Goal: Task Accomplishment & Management: Complete application form

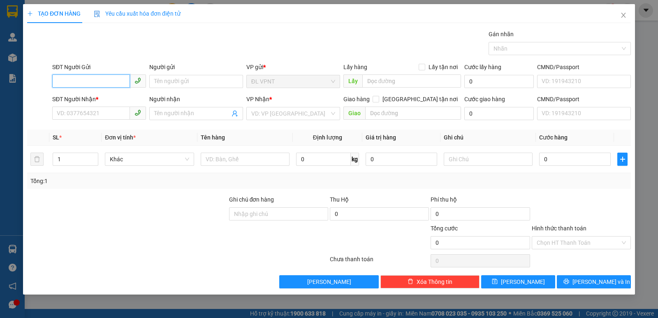
drag, startPoint x: 104, startPoint y: 81, endPoint x: 286, endPoint y: 4, distance: 197.3
click at [109, 80] on input "SĐT Người Gửi" at bounding box center [91, 80] width 78 height 13
click at [77, 96] on div "0905778887 - TRÍ" at bounding box center [99, 97] width 84 height 9
type input "0905778887"
type input "TRÍ"
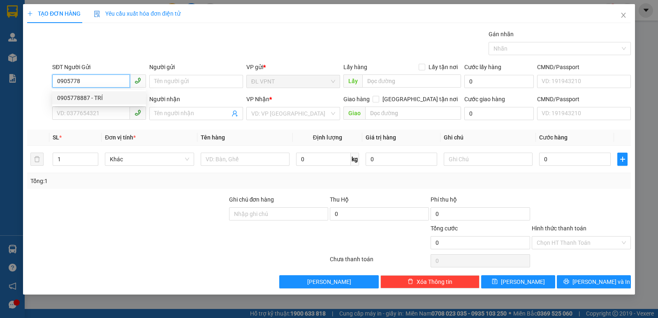
type input "0915684979"
type input "LUÂN"
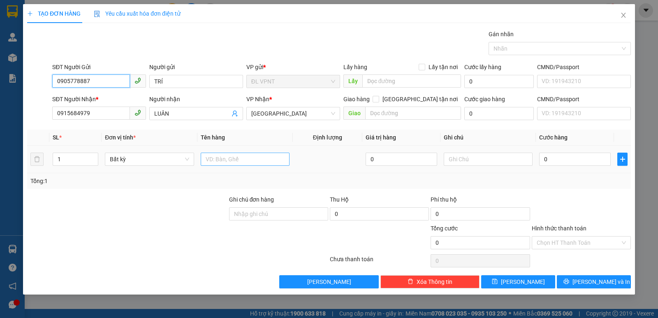
type input "0905778887"
click at [222, 157] on input "text" at bounding box center [245, 159] width 89 height 13
type input "1 K"
click at [559, 162] on input "0" at bounding box center [575, 159] width 72 height 13
type input "3"
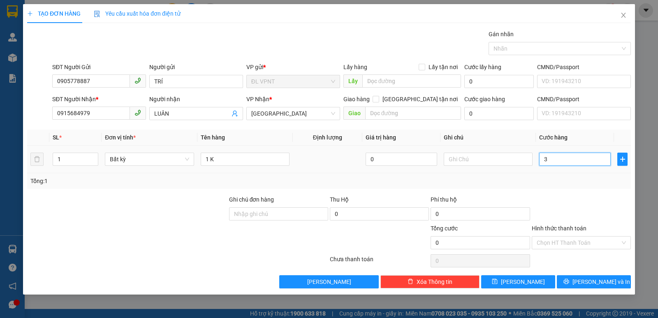
type input "3"
type input "30"
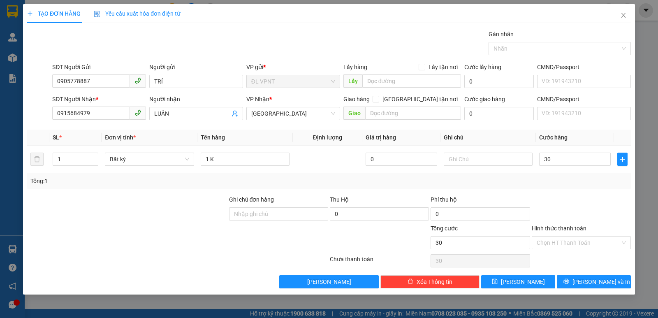
click at [562, 240] on input "Hình thức thanh toán" at bounding box center [577, 242] width 83 height 12
type input "30.000"
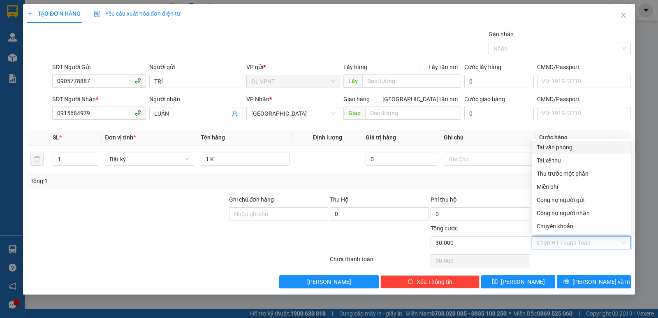
click at [548, 144] on div "Tại văn phòng" at bounding box center [580, 147] width 89 height 9
type input "0"
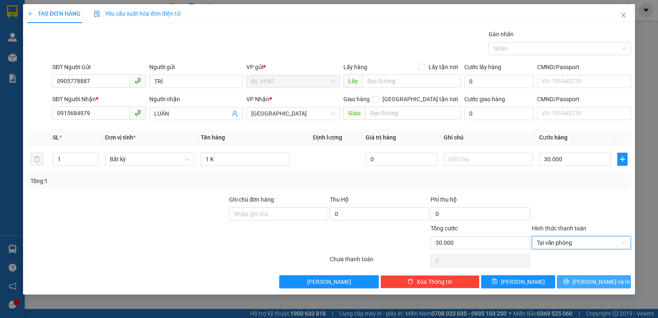
click at [573, 276] on button "[PERSON_NAME] và In" at bounding box center [594, 281] width 74 height 13
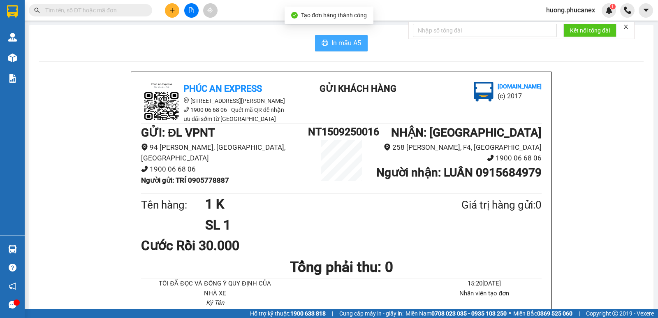
click at [334, 37] on button "In mẫu A5" at bounding box center [341, 43] width 53 height 16
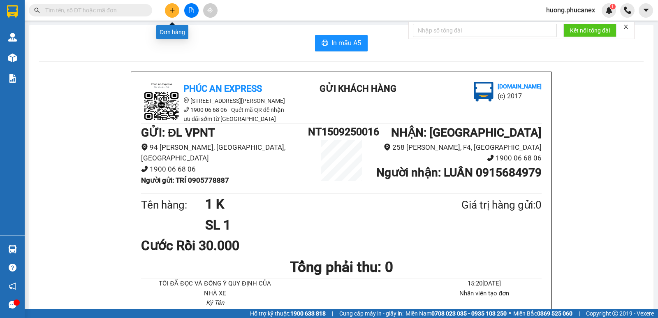
click at [172, 15] on button at bounding box center [172, 10] width 14 height 14
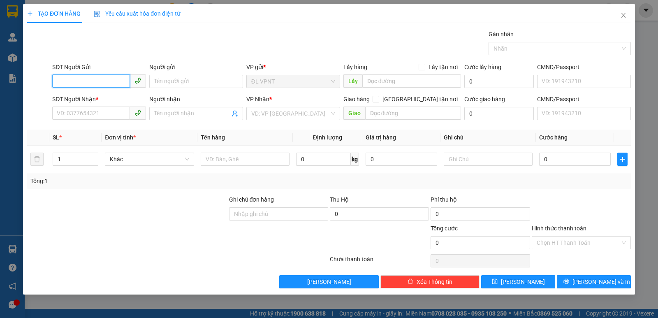
click at [70, 78] on input "SĐT Người Gửi" at bounding box center [91, 80] width 78 height 13
click at [113, 96] on div "0356708989 - chú em" at bounding box center [99, 97] width 84 height 9
type input "0356708989"
type input "chú em"
type input "0939087933"
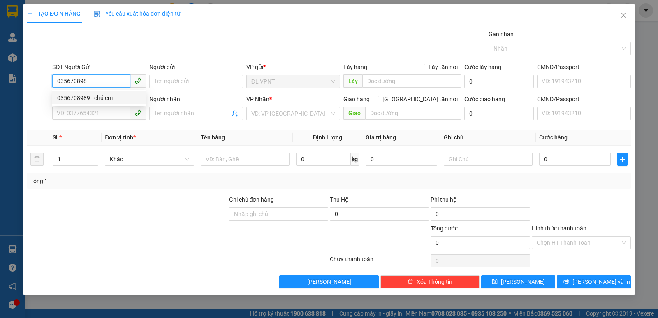
type input "oanh"
type input "61 [PERSON_NAME], p2, q3"
type input "50.000"
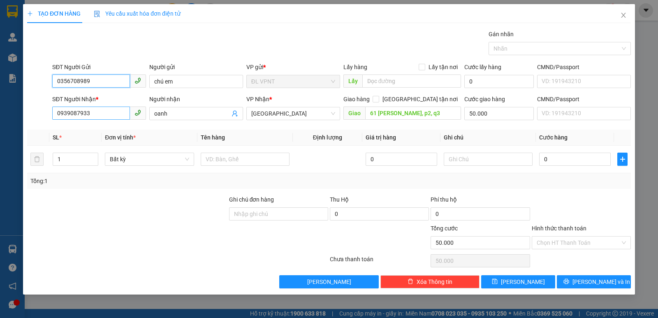
type input "0356708989"
drag, startPoint x: 99, startPoint y: 115, endPoint x: 39, endPoint y: 111, distance: 60.9
click at [39, 111] on div "SĐT Người Nhận * 0939087933 0939087933 Người nhận oanh VP Nhận * ĐL Quận 1 Giao…" at bounding box center [328, 109] width 605 height 29
type input "0909929698"
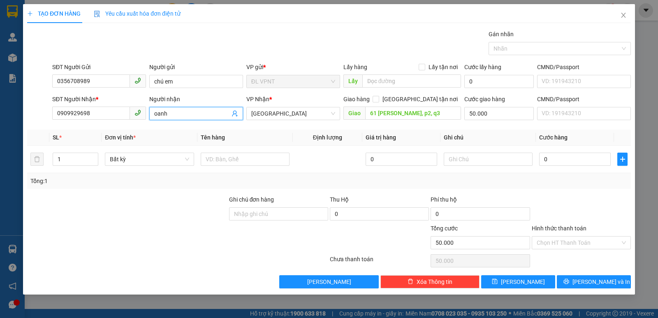
drag, startPoint x: 183, startPoint y: 115, endPoint x: 104, endPoint y: 122, distance: 78.9
click at [105, 122] on div "SĐT Người Nhận * 0909929698 Người nhận oanh oanh VP Nhận * ĐL Quận 1 Giao hàng …" at bounding box center [342, 109] width 582 height 29
paste input "Ô"
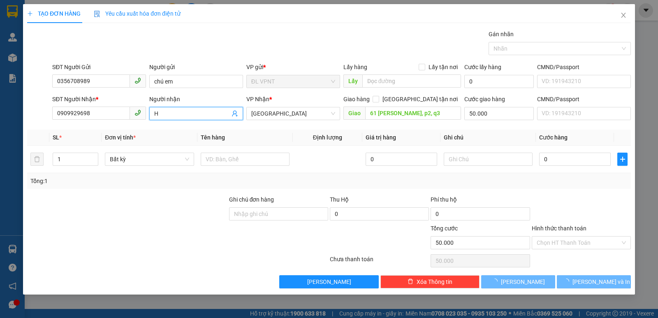
paste input "ỒNG"
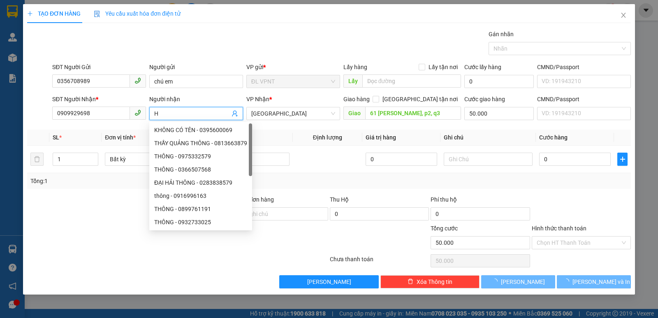
paste input "ÔNGF"
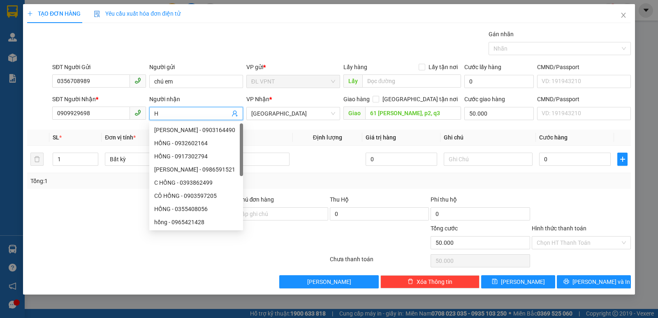
paste input "ỒNG"
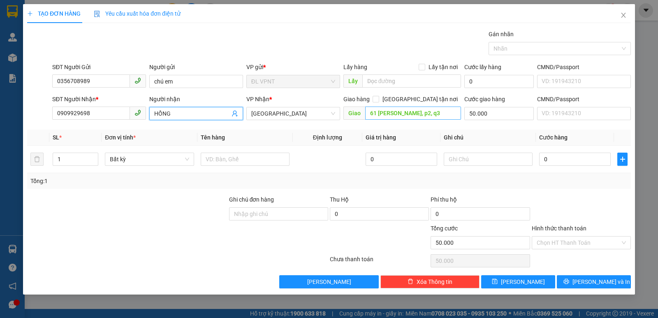
type input "HỒNG"
paste input "Â"
paste input "ẬU"
type input "[STREET_ADDRESS]"
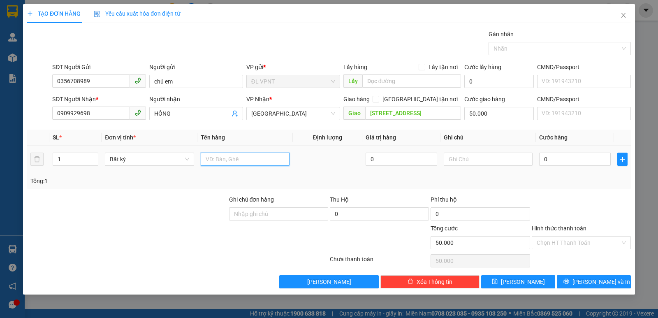
drag, startPoint x: 208, startPoint y: 162, endPoint x: 212, endPoint y: 159, distance: 4.7
click at [209, 162] on input "text" at bounding box center [245, 159] width 89 height 13
paste input "Đ"
type input "1 K ĐEN"
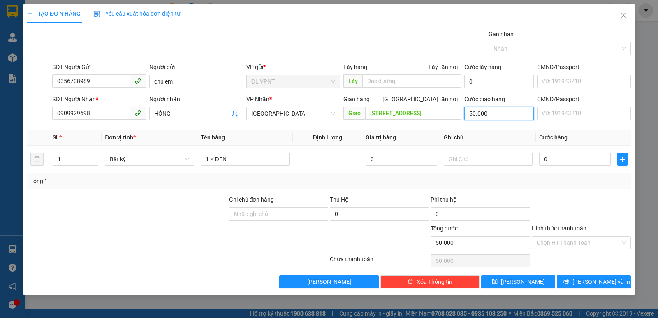
click at [497, 117] on input "50.000" at bounding box center [498, 113] width 69 height 13
type input "8"
type input "80"
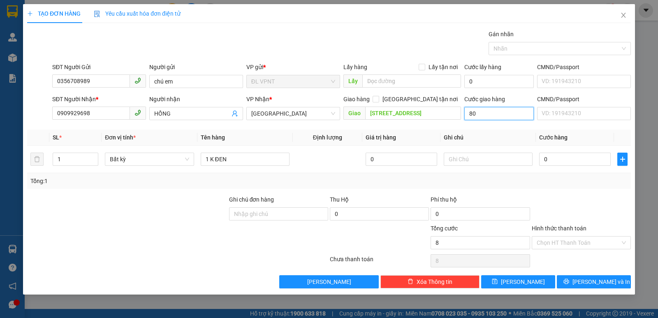
type input "80"
type input "80.000"
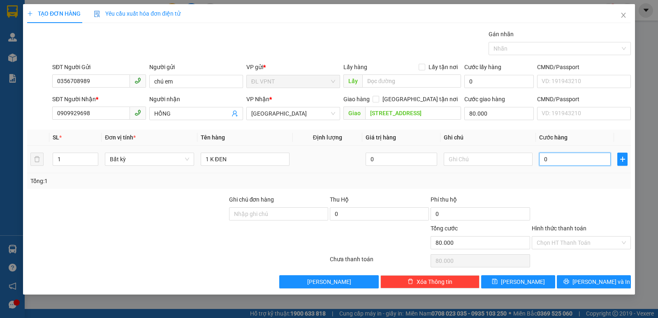
click at [575, 159] on input "0" at bounding box center [575, 159] width 72 height 13
type input "4"
type input "80.004"
type input "40"
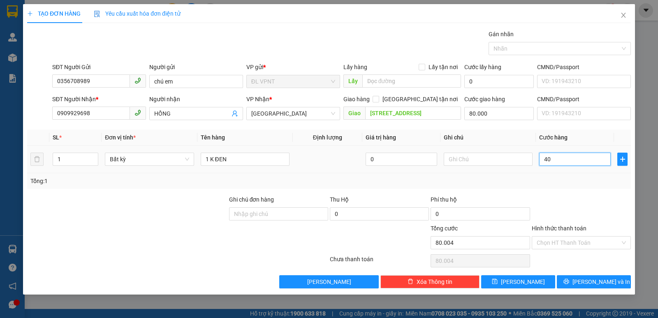
type input "80.040"
click at [570, 196] on div at bounding box center [581, 209] width 101 height 29
type input "40.000"
type input "120.000"
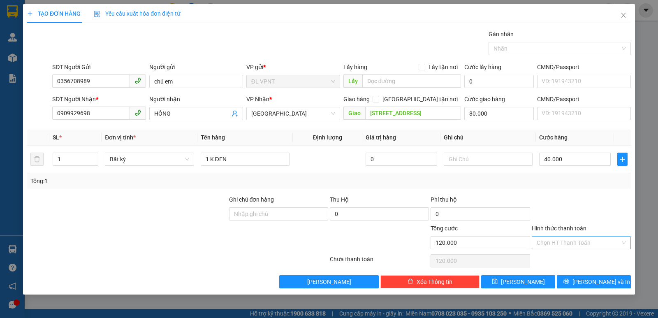
click at [567, 244] on input "Hình thức thanh toán" at bounding box center [577, 242] width 83 height 12
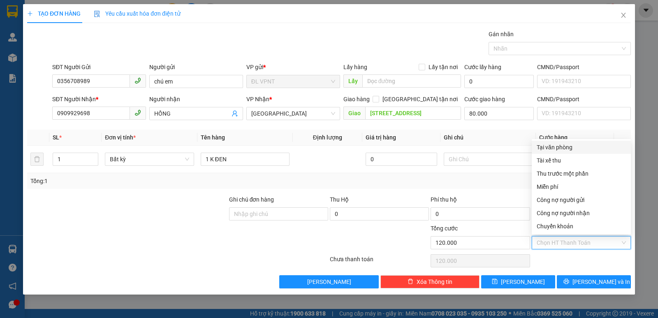
click at [552, 146] on div "Tại văn phòng" at bounding box center [580, 147] width 89 height 9
type input "0"
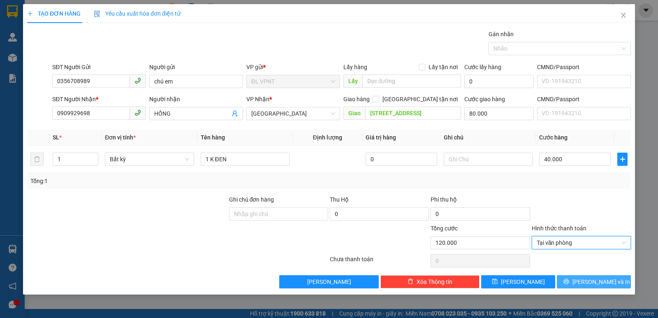
click at [575, 283] on button "[PERSON_NAME] và In" at bounding box center [594, 281] width 74 height 13
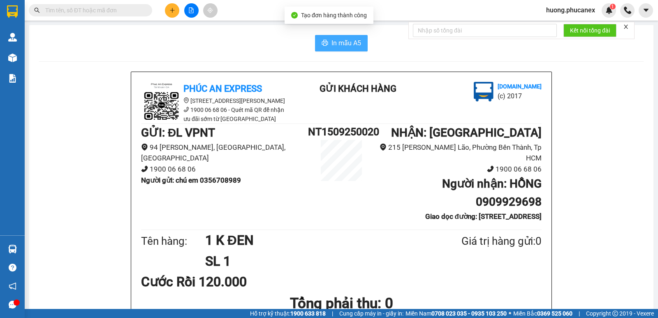
click at [335, 37] on button "In mẫu A5" at bounding box center [341, 43] width 53 height 16
click at [94, 8] on input "text" at bounding box center [93, 10] width 97 height 9
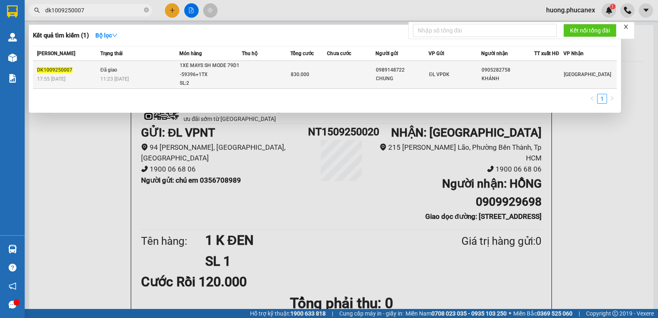
type input "dk1009250007"
click at [365, 77] on td at bounding box center [351, 75] width 49 height 28
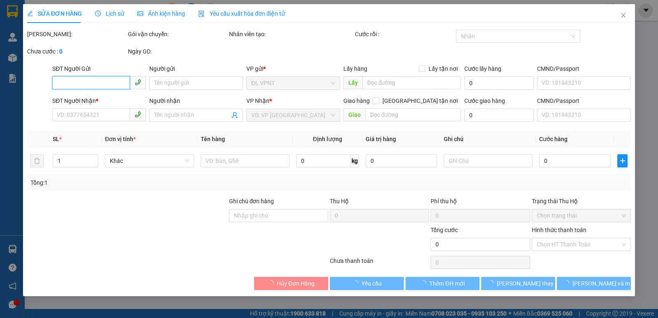
type input "0989148722"
type input "CHUNG"
type input "0905282758"
type input "KHÁNH"
type input "830.000"
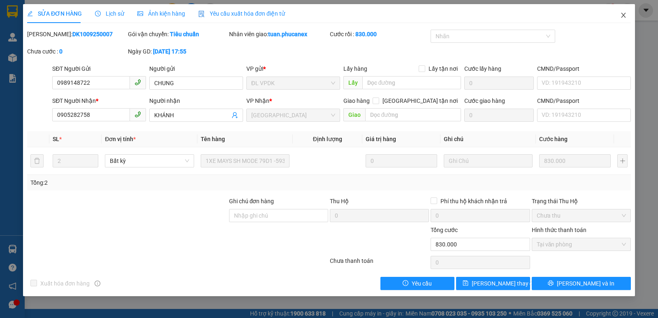
click at [622, 14] on icon "close" at bounding box center [623, 15] width 5 height 5
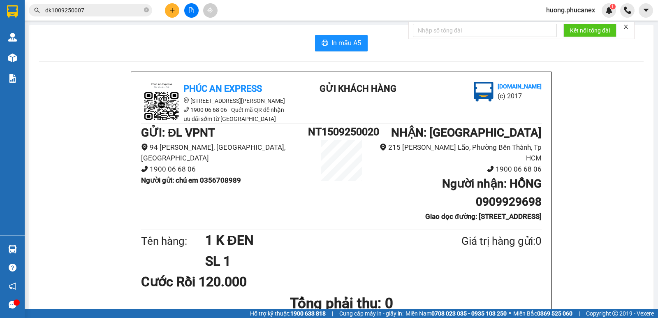
click at [89, 10] on input "dk1009250007" at bounding box center [93, 10] width 97 height 9
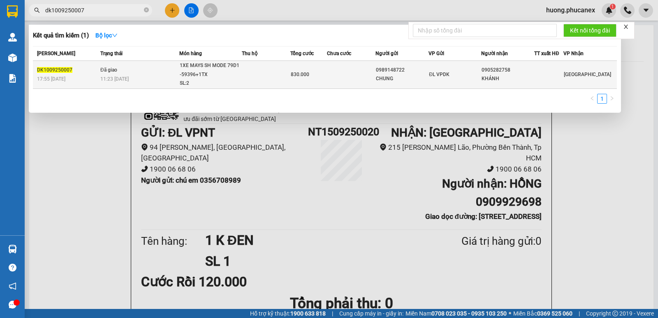
click at [331, 80] on td at bounding box center [351, 75] width 49 height 28
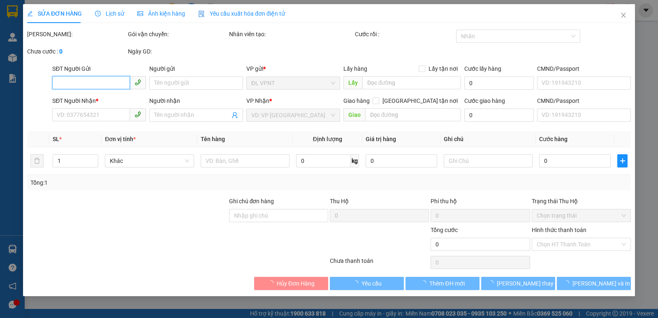
type input "0989148722"
type input "CHUNG"
type input "0905282758"
type input "KHÁNH"
type input "830.000"
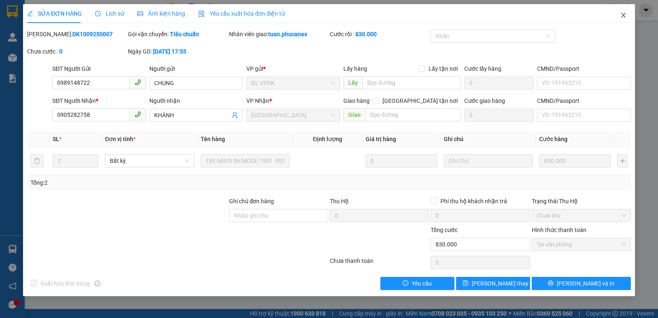
click at [623, 15] on icon "close" at bounding box center [623, 15] width 5 height 5
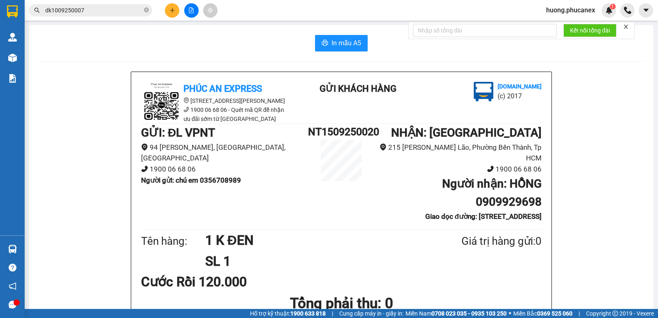
click at [131, 9] on input "dk1009250007" at bounding box center [93, 10] width 97 height 9
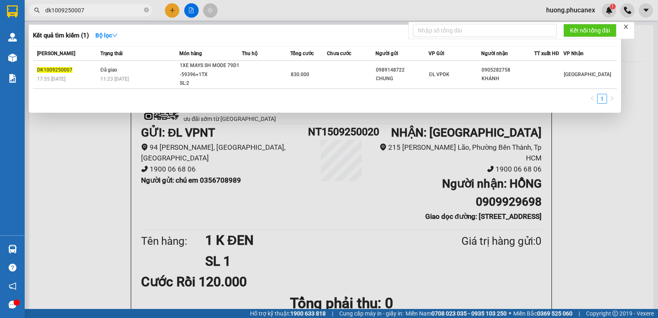
click at [170, 12] on div at bounding box center [329, 159] width 658 height 318
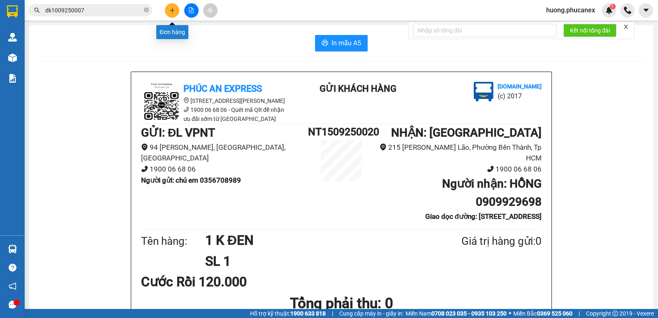
click at [170, 12] on icon "plus" at bounding box center [172, 10] width 6 height 6
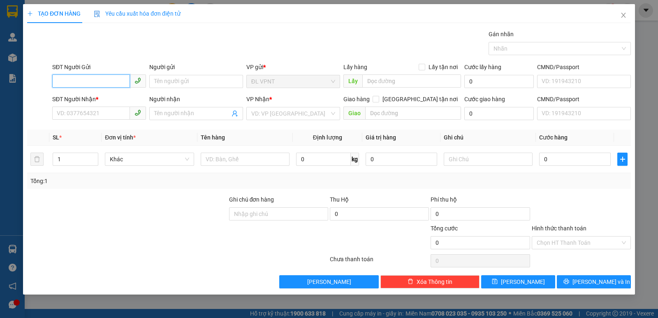
click at [107, 83] on input "SĐT Người Gửi" at bounding box center [91, 80] width 78 height 13
click at [106, 96] on div "0943405336 - [GEOGRAPHIC_DATA]" at bounding box center [103, 97] width 92 height 9
type input "0943405336"
type input "[PERSON_NAME]"
type input "0903469588"
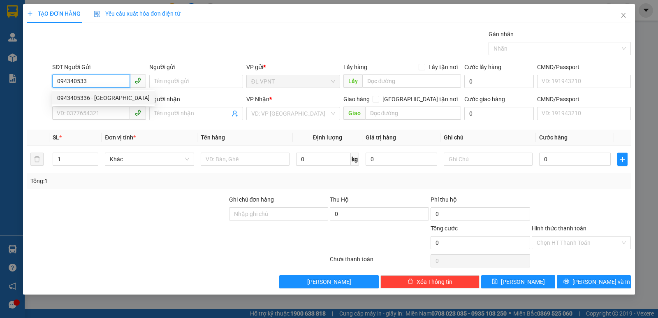
type input "TUẤN AN"
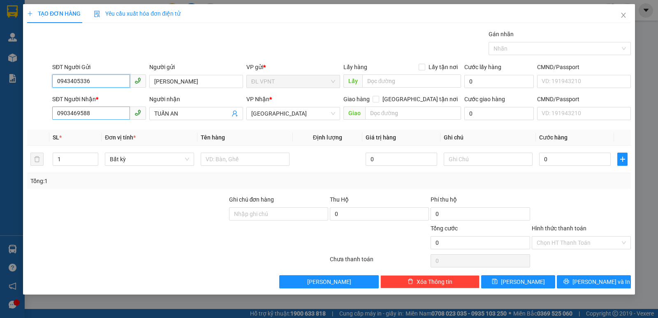
type input "0943405336"
drag, startPoint x: 92, startPoint y: 116, endPoint x: 0, endPoint y: 117, distance: 91.7
click at [0, 117] on div "TẠO ĐƠN HÀNG Yêu cầu xuất hóa đơn điện tử Transit Pickup Surcharge Ids Transit …" at bounding box center [329, 159] width 658 height 318
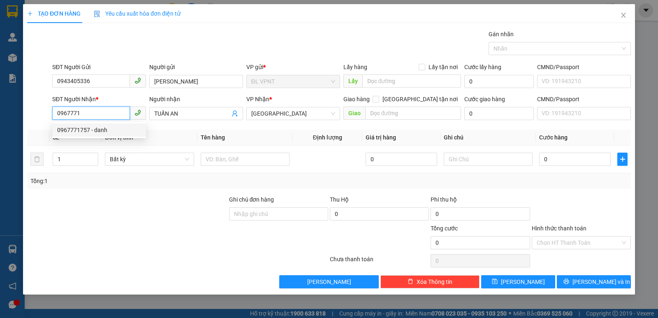
click at [78, 129] on div "0967771757 - danh" at bounding box center [99, 129] width 84 height 9
type input "0967771757"
type input "danh"
type input "0967771757"
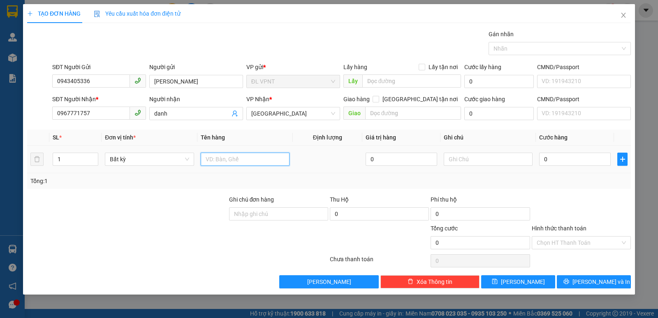
click at [270, 155] on input "text" at bounding box center [245, 159] width 89 height 13
type input "1 K"
click at [588, 158] on input "0" at bounding box center [575, 159] width 72 height 13
type input "3"
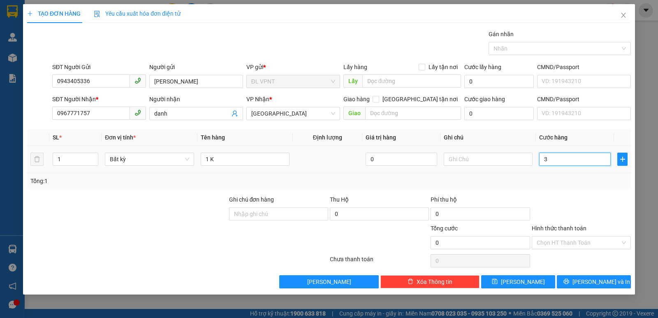
type input "3"
type input "30"
click at [576, 244] on input "Hình thức thanh toán" at bounding box center [577, 242] width 83 height 12
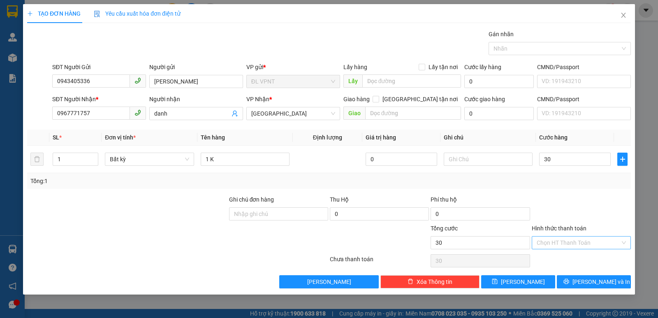
type input "30.000"
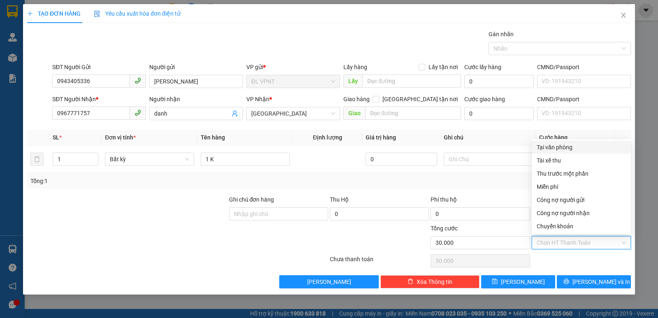
click at [569, 148] on div "Tại văn phòng" at bounding box center [580, 147] width 89 height 9
type input "0"
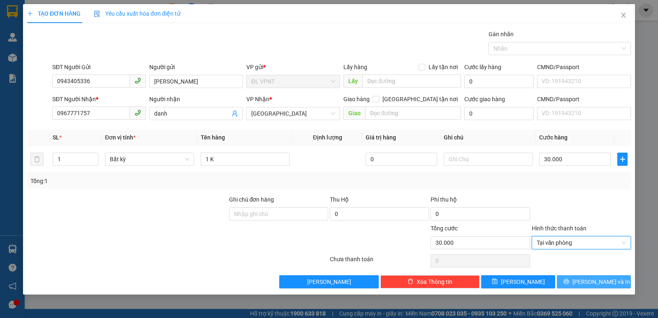
click at [586, 275] on button "[PERSON_NAME] và In" at bounding box center [594, 281] width 74 height 13
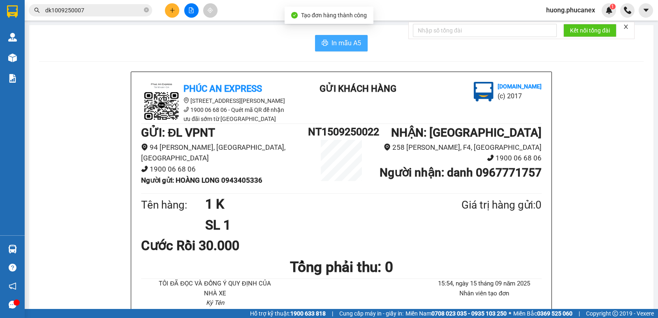
click at [343, 42] on span "In mẫu A5" at bounding box center [346, 43] width 30 height 10
click at [169, 12] on icon "plus" at bounding box center [172, 10] width 6 height 6
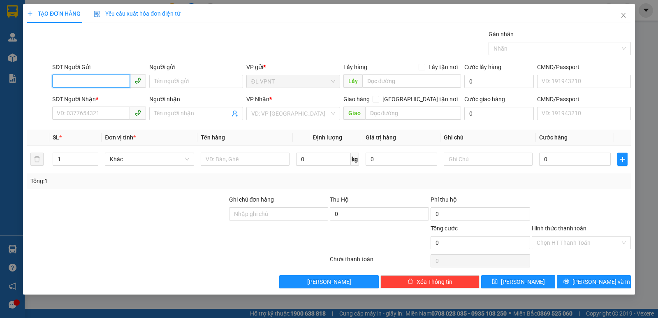
click at [88, 79] on input "SĐT Người Gửi" at bounding box center [91, 80] width 78 height 13
click at [96, 97] on div "0931472139 - THU" at bounding box center [99, 97] width 84 height 9
type input "0931472139"
type input "THU"
type input "0903775557"
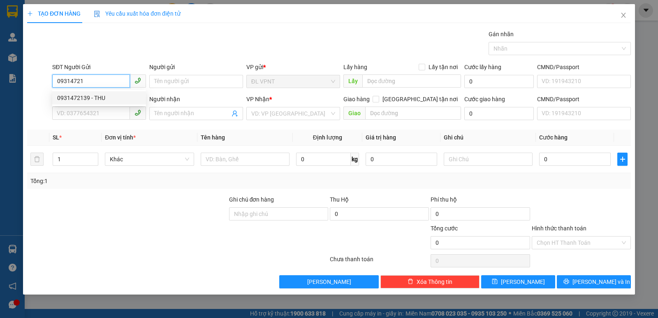
type input "LỘC"
type input "0931472139"
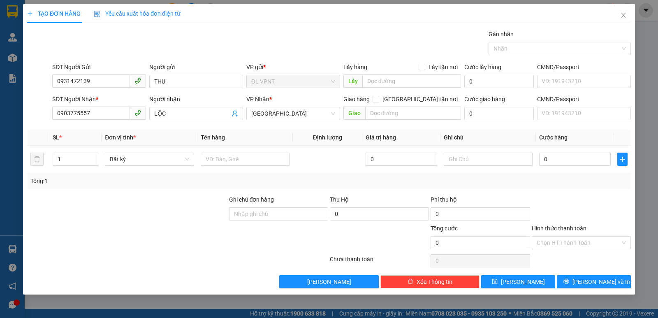
drag, startPoint x: 112, startPoint y: 106, endPoint x: 0, endPoint y: 134, distance: 115.5
click at [0, 134] on div "TẠO ĐƠN HÀNG Yêu cầu xuất hóa đơn điện tử Transit Pickup Surcharge Ids Transit …" at bounding box center [329, 159] width 658 height 318
click at [82, 139] on div "SL *" at bounding box center [76, 137] width 46 height 9
drag, startPoint x: 95, startPoint y: 113, endPoint x: 41, endPoint y: 108, distance: 54.6
click at [41, 108] on div "SĐT Người Nhận * 0903775557 0903775557 Người nhận LỘC VP Nhận * [GEOGRAPHIC_DAT…" at bounding box center [328, 109] width 605 height 29
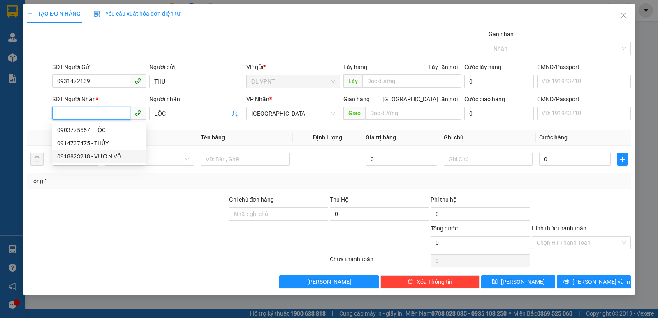
click at [111, 158] on div "0918823218 - VƯƠN VÕ" at bounding box center [99, 156] width 84 height 9
type input "0918823218"
type input "VƯƠN VÕ"
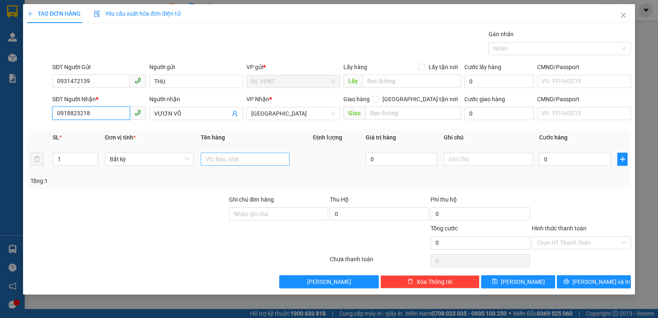
type input "0918823218"
click at [231, 157] on input "text" at bounding box center [245, 159] width 89 height 13
paste input "Ụ"
paste input "Đ"
type input "1 CỤC ĐEN"
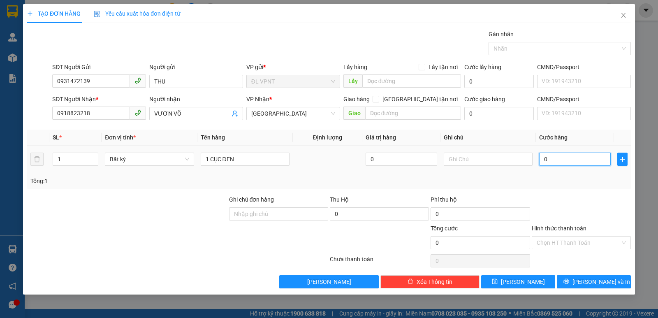
click at [592, 160] on input "0" at bounding box center [575, 159] width 72 height 13
type input "3"
type input "30"
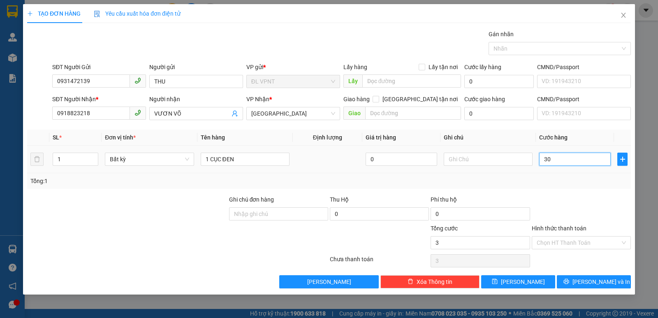
type input "30"
click at [556, 243] on input "Hình thức thanh toán" at bounding box center [577, 242] width 83 height 12
type input "30.000"
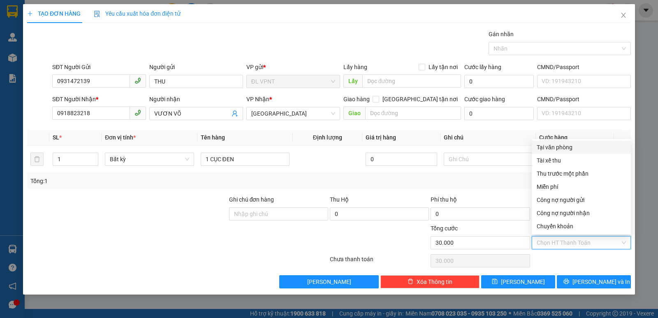
click at [554, 146] on div "Tại văn phòng" at bounding box center [580, 147] width 89 height 9
type input "0"
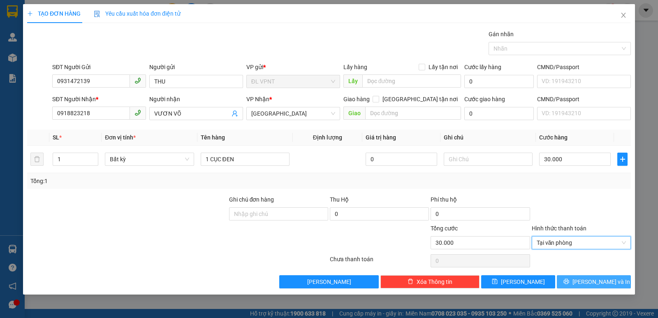
click at [588, 279] on span "[PERSON_NAME] và In" at bounding box center [601, 281] width 58 height 9
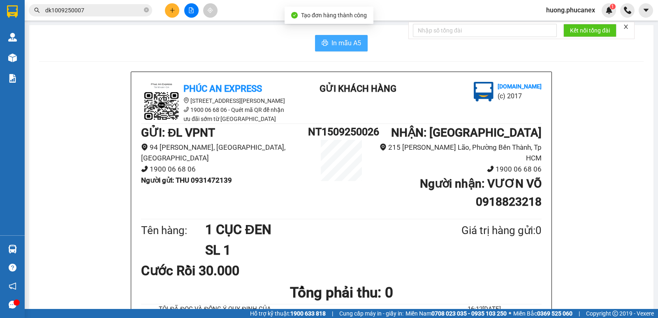
click at [339, 40] on span "In mẫu A5" at bounding box center [346, 43] width 30 height 10
click at [174, 11] on icon "plus" at bounding box center [172, 10] width 6 height 6
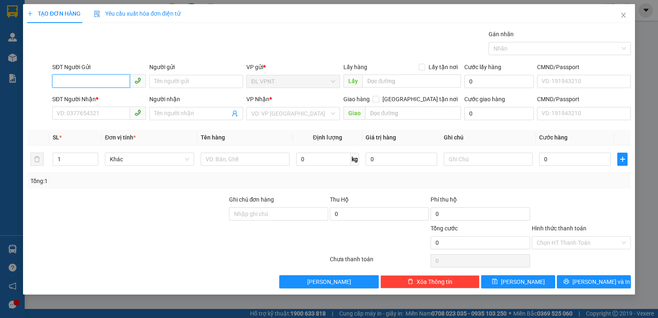
drag, startPoint x: 101, startPoint y: 81, endPoint x: 125, endPoint y: 81, distance: 23.8
click at [102, 81] on input "SĐT Người Gửi" at bounding box center [91, 80] width 78 height 13
click at [106, 99] on div "0918173702 - [PERSON_NAME]" at bounding box center [99, 97] width 84 height 9
type input "0918173702"
type input "VIỄN FORD"
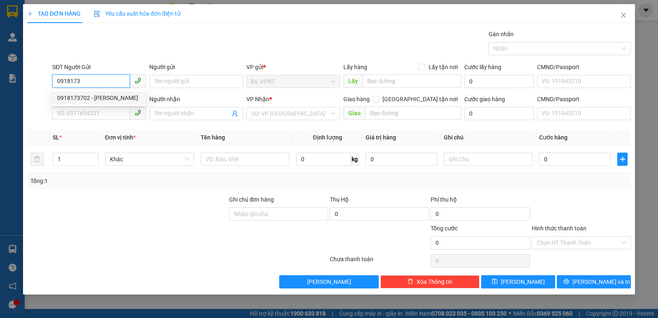
type input "0908246494"
type input "HIẾU"
type input "0918173702"
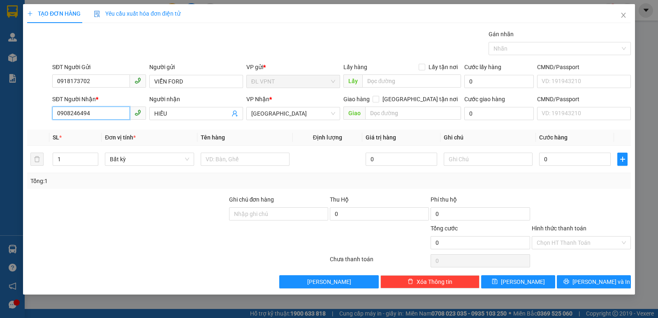
click at [0, 117] on div "TẠO ĐƠN HÀNG Yêu cầu xuất hóa đơn điện tử Transit Pickup Surcharge Ids Transit …" at bounding box center [329, 159] width 658 height 318
click at [111, 130] on div "0919298229 - [GEOGRAPHIC_DATA]" at bounding box center [103, 129] width 92 height 9
type input "0919298229"
type input "[GEOGRAPHIC_DATA]"
type input "0919298229"
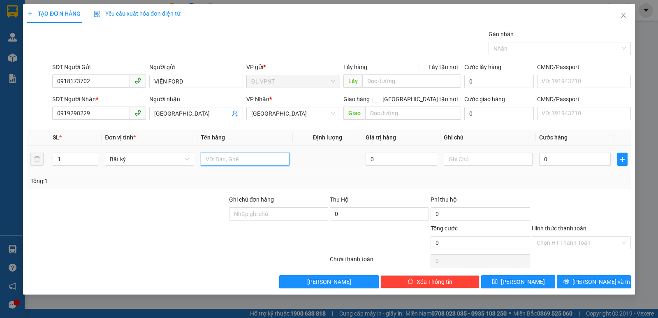
click at [243, 163] on input "text" at bounding box center [245, 159] width 89 height 13
paste input "Ụ"
type input "1 CỤC"
click at [562, 157] on input "0" at bounding box center [575, 159] width 72 height 13
type input "2"
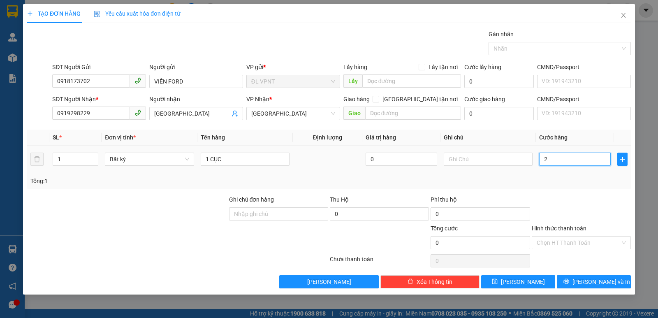
type input "2"
type input "20"
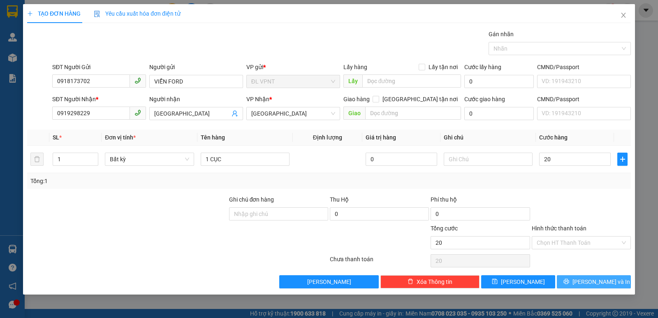
click at [590, 276] on button "[PERSON_NAME] và In" at bounding box center [594, 281] width 74 height 13
type input "20.000"
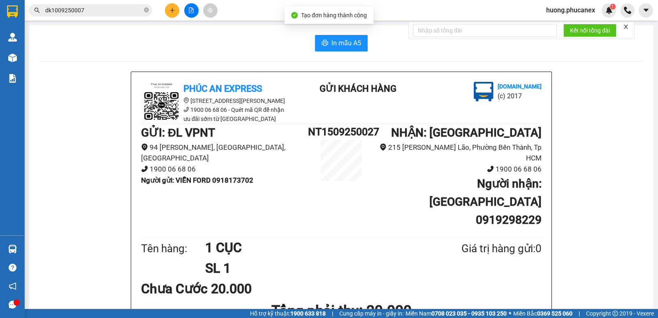
drag, startPoint x: 340, startPoint y: 37, endPoint x: 343, endPoint y: 45, distance: 8.6
click at [340, 37] on button "In mẫu A5" at bounding box center [341, 43] width 53 height 16
click at [171, 10] on icon "plus" at bounding box center [172, 10] width 6 height 6
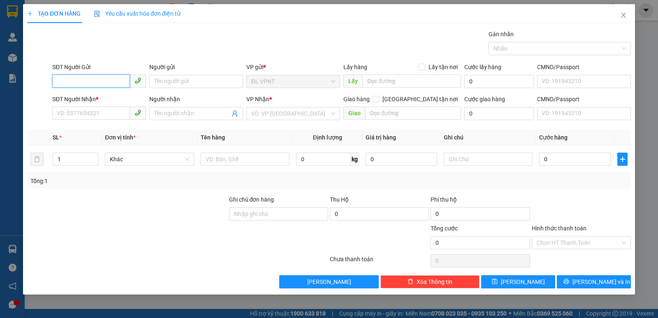
click at [83, 86] on input "SĐT Người Gửi" at bounding box center [91, 80] width 78 height 13
type input "0845129792"
click at [181, 85] on input "Người gửi" at bounding box center [196, 81] width 94 height 13
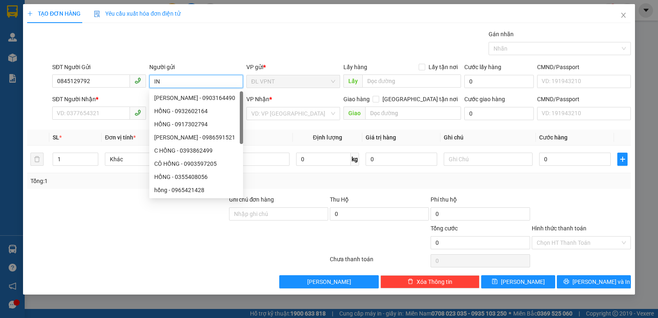
type input "I"
paste input "ĨNH"
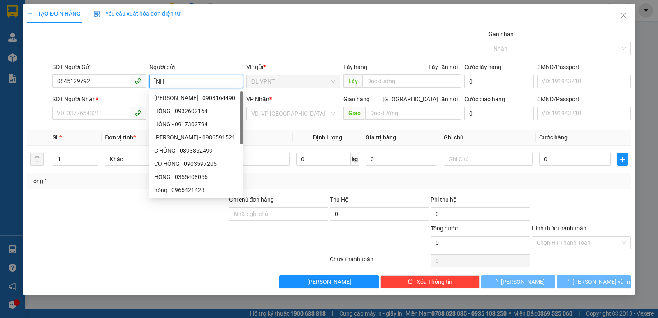
click at [153, 81] on input "ĨNH" at bounding box center [196, 81] width 94 height 13
type input "TĨNH"
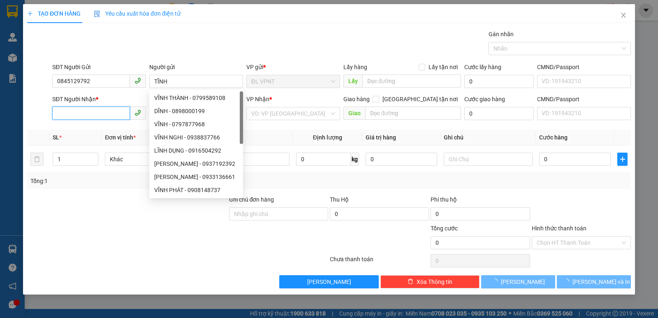
click at [104, 111] on input "SĐT Người Nhận *" at bounding box center [91, 112] width 78 height 13
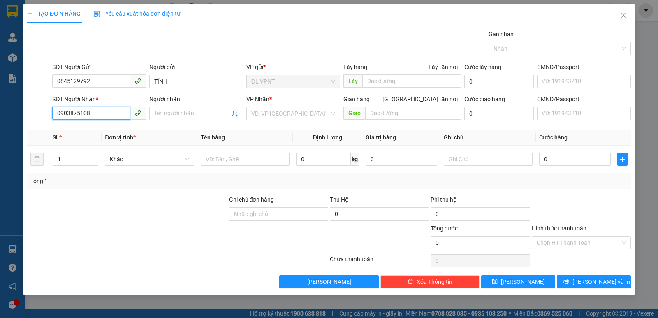
click at [85, 111] on input "0903875108" at bounding box center [91, 112] width 78 height 13
type input "0903875128"
click at [181, 114] on input "Người nhận" at bounding box center [192, 113] width 76 height 9
paste input "ÙNG"
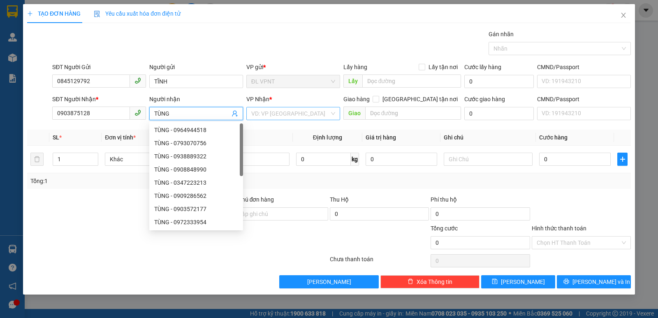
type input "TÙNG"
click at [293, 110] on input "search" at bounding box center [290, 113] width 78 height 12
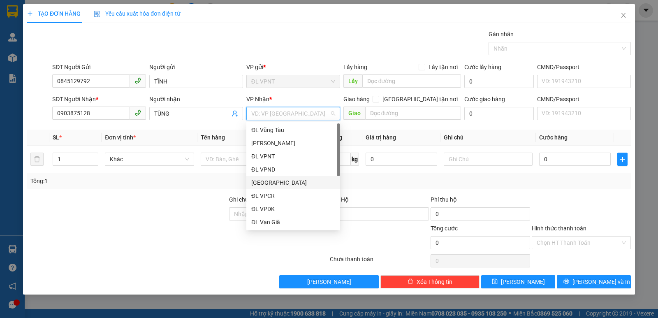
click at [266, 182] on div "[GEOGRAPHIC_DATA]" at bounding box center [293, 182] width 84 height 9
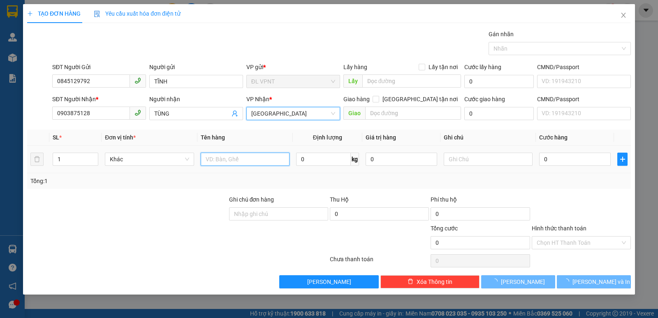
click at [214, 159] on input "text" at bounding box center [245, 159] width 89 height 13
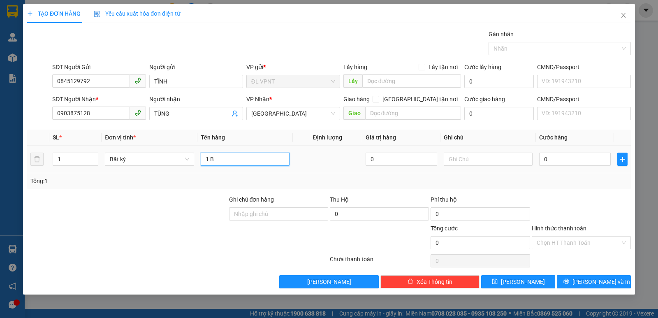
paste input "Ị"
type input "1 BỊCH"
click at [589, 157] on input "0" at bounding box center [575, 159] width 72 height 13
type input "2"
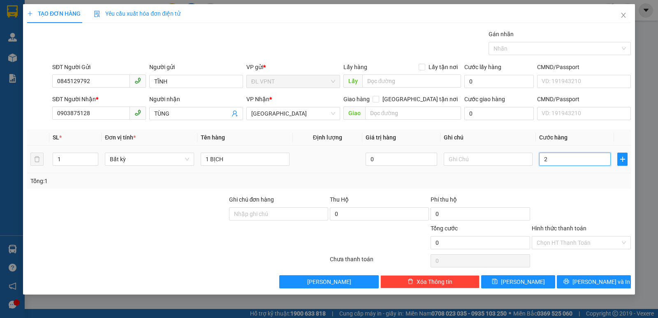
type input "2"
type input "20"
drag, startPoint x: 556, startPoint y: 238, endPoint x: 562, endPoint y: 215, distance: 24.7
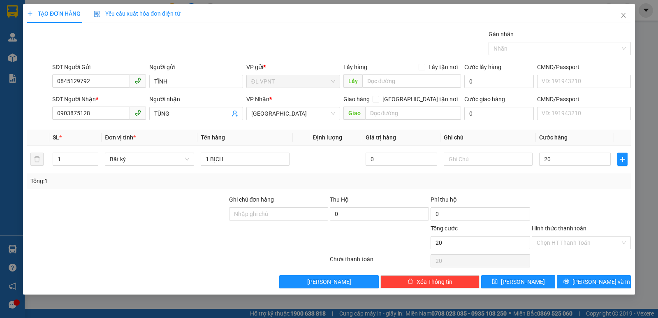
click at [557, 241] on input "Hình thức thanh toán" at bounding box center [577, 242] width 83 height 12
type input "20.000"
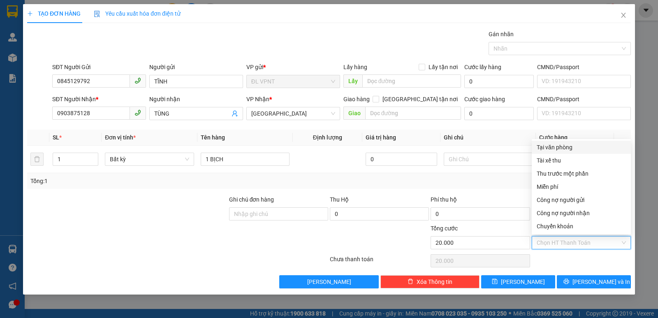
click at [559, 148] on div "Tại văn phòng" at bounding box center [580, 147] width 89 height 9
type input "0"
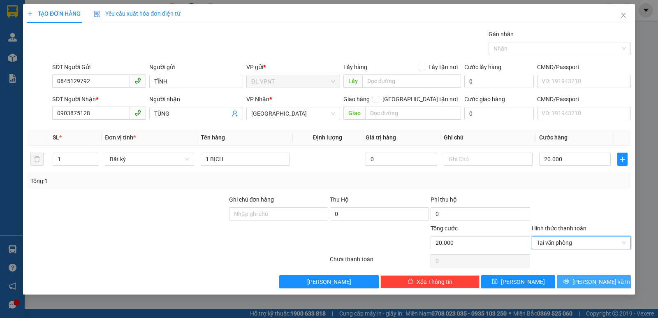
click at [569, 284] on span "printer" at bounding box center [566, 281] width 6 height 7
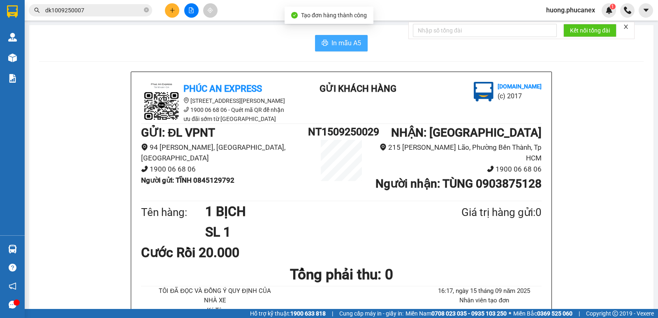
click at [348, 42] on span "In mẫu A5" at bounding box center [346, 43] width 30 height 10
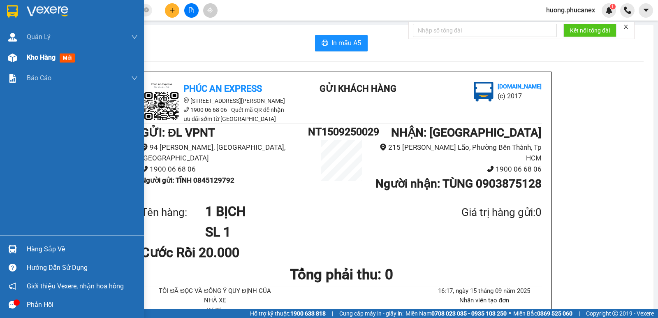
click at [41, 58] on span "Kho hàng" at bounding box center [41, 57] width 29 height 8
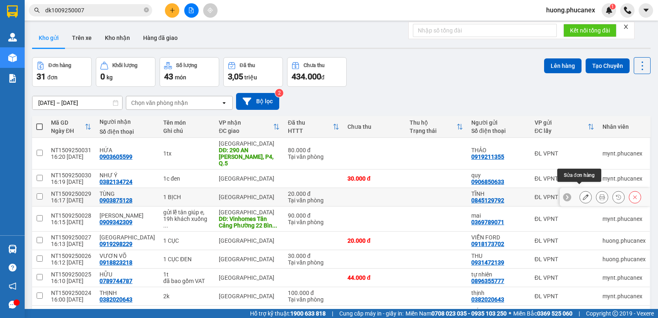
click at [582, 194] on icon at bounding box center [585, 197] width 6 height 6
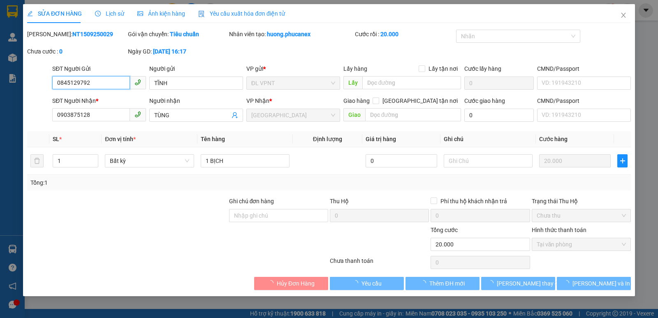
type input "0845129792"
type input "TĨNH"
type input "0903875128"
type input "TÙNG"
type input "20.000"
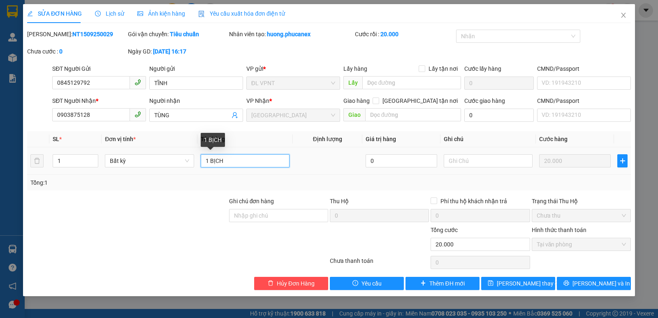
drag, startPoint x: 233, startPoint y: 161, endPoint x: 210, endPoint y: 160, distance: 22.6
click at [210, 160] on input "1 BỊCH" at bounding box center [245, 160] width 89 height 13
type input "1 H"
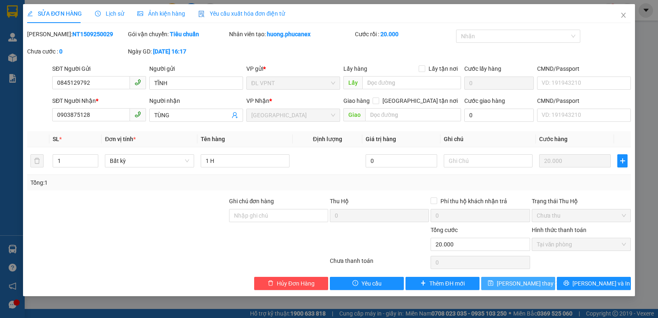
click at [508, 282] on span "[PERSON_NAME] thay đổi" at bounding box center [530, 283] width 66 height 9
